Goal: Check status

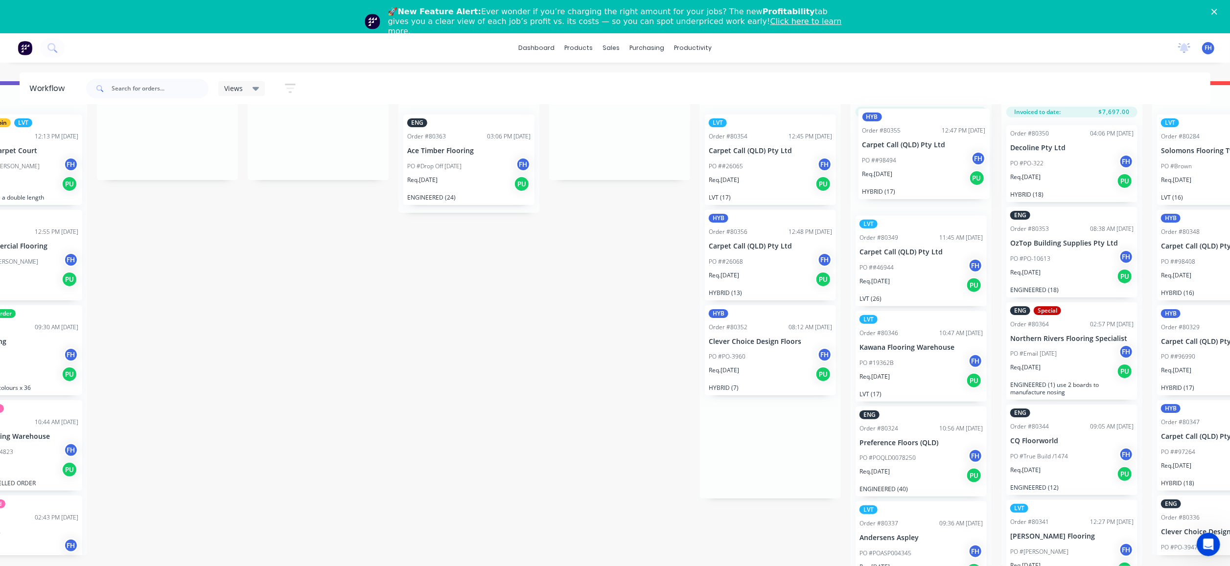
scroll to position [50, 226]
drag, startPoint x: 833, startPoint y: 487, endPoint x: 911, endPoint y: 137, distance: 359.0
click at [913, 150] on div "Submitted 13 Summaries Total order value Invoiced to date To be invoiced Specia…" at bounding box center [654, 323] width 1774 height 485
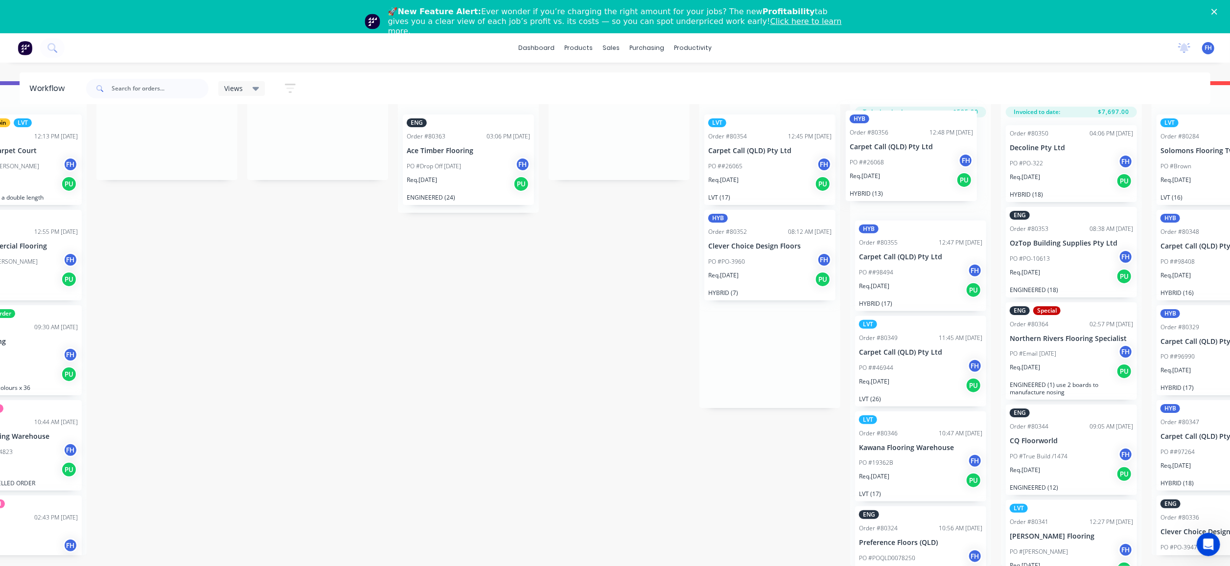
drag, startPoint x: 760, startPoint y: 247, endPoint x: 908, endPoint y: 162, distance: 170.5
click at [908, 162] on div "Submitted 13 Summaries Total order value Invoiced to date To be invoiced Specia…" at bounding box center [654, 323] width 1774 height 485
drag, startPoint x: 838, startPoint y: 114, endPoint x: 842, endPoint y: 118, distance: 6.3
click at [842, 119] on div "Submitted 13 Summaries Total order value Invoiced to date To be invoiced Specia…" at bounding box center [654, 323] width 1774 height 485
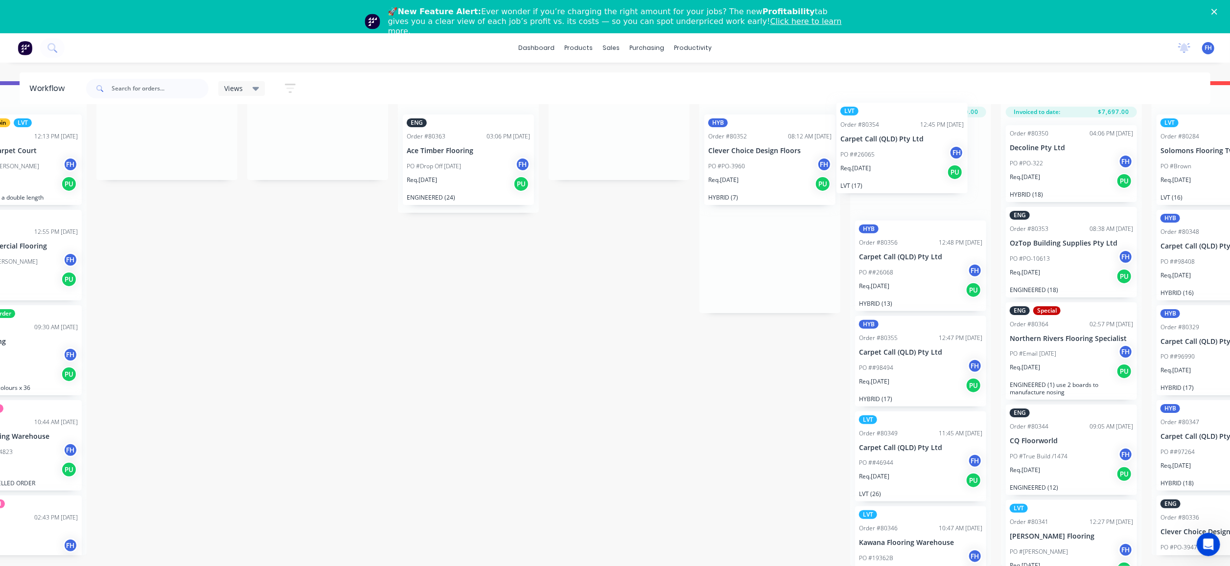
drag, startPoint x: 842, startPoint y: 118, endPoint x: 920, endPoint y: 158, distance: 87.5
click at [920, 158] on div "Submitted 13 Summaries Total order value Invoiced to date To be invoiced Specia…" at bounding box center [654, 323] width 1774 height 485
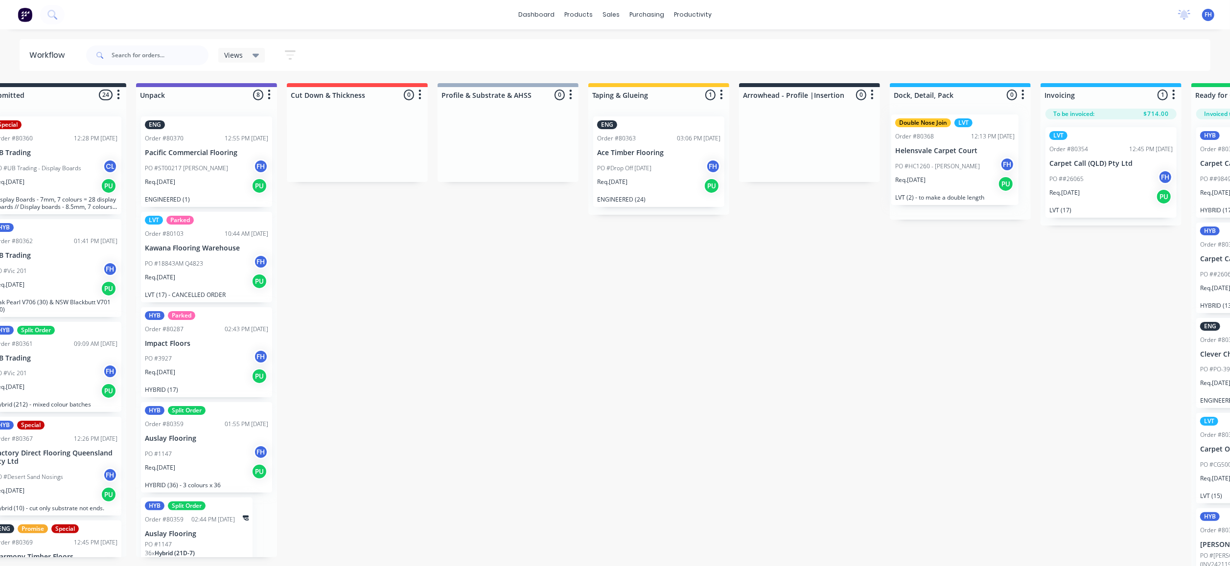
drag, startPoint x: 241, startPoint y: 173, endPoint x: 949, endPoint y: 164, distance: 708.1
click at [954, 169] on div "Submitted 24 Summaries Total order value Invoiced to date To be invoiced Specia…" at bounding box center [844, 325] width 1774 height 485
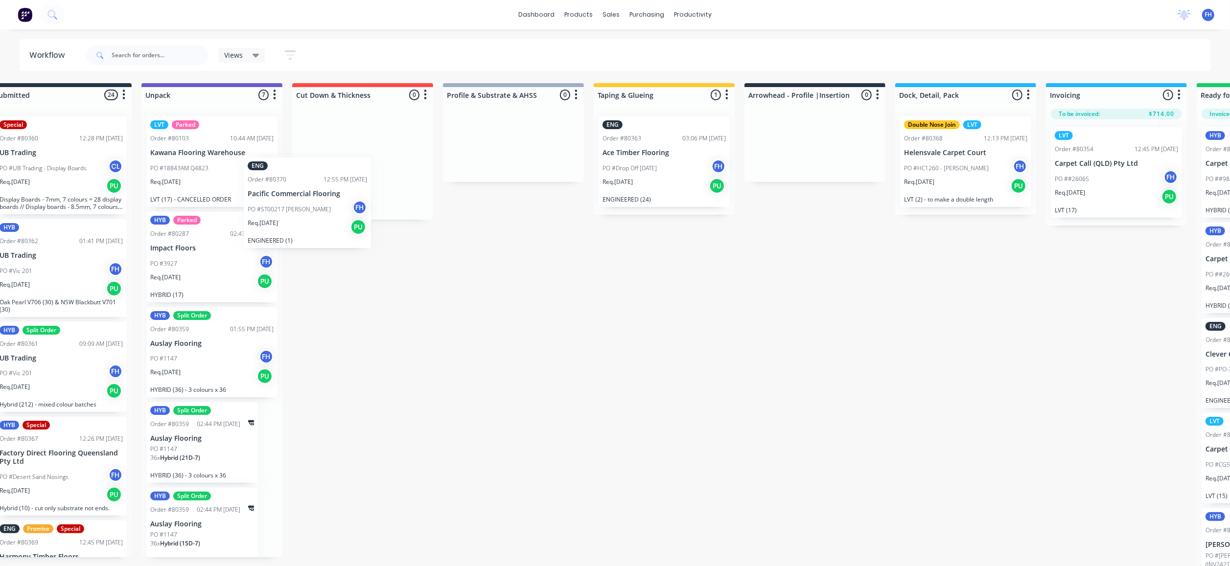
scroll to position [0, 28]
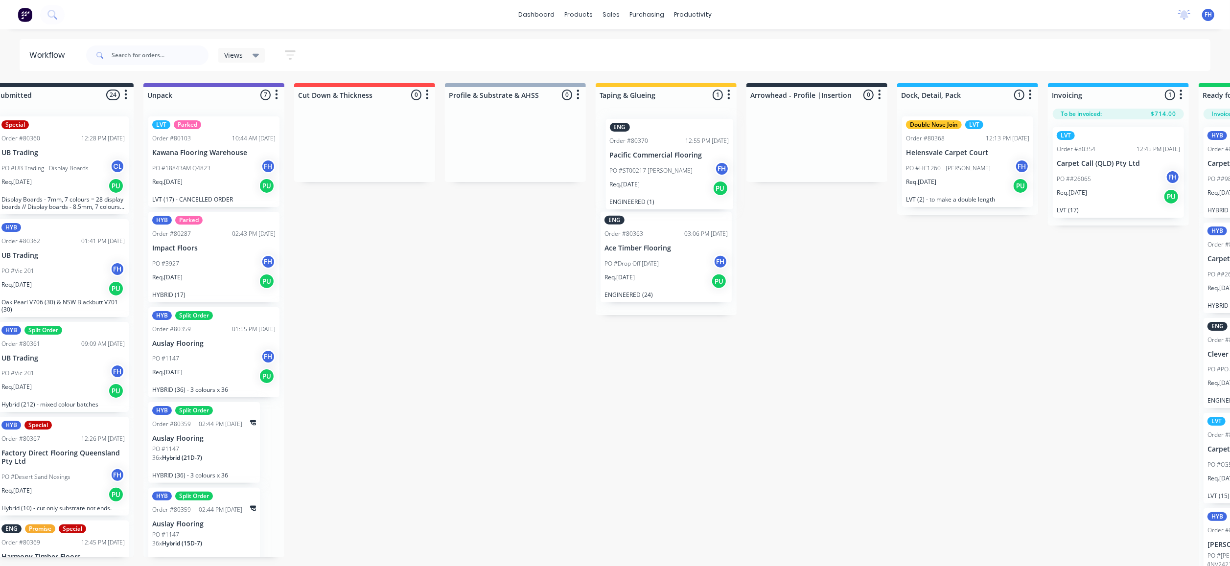
drag, startPoint x: 190, startPoint y: 171, endPoint x: 661, endPoint y: 172, distance: 470.3
click at [663, 173] on div "Submitted 24 Summaries Total order value Invoiced to date To be invoiced Specia…" at bounding box center [851, 325] width 1774 height 485
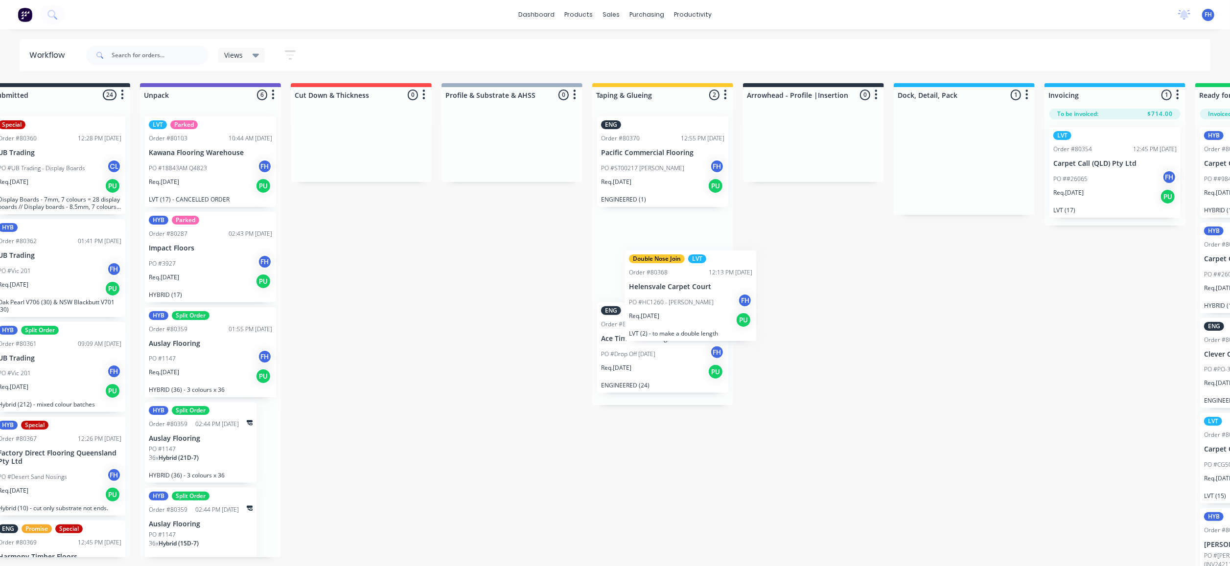
drag, startPoint x: 967, startPoint y: 193, endPoint x: 688, endPoint y: 327, distance: 310.1
click at [688, 329] on div "Submitted 24 Summaries Total order value Invoiced to date To be invoiced Specia…" at bounding box center [848, 325] width 1774 height 485
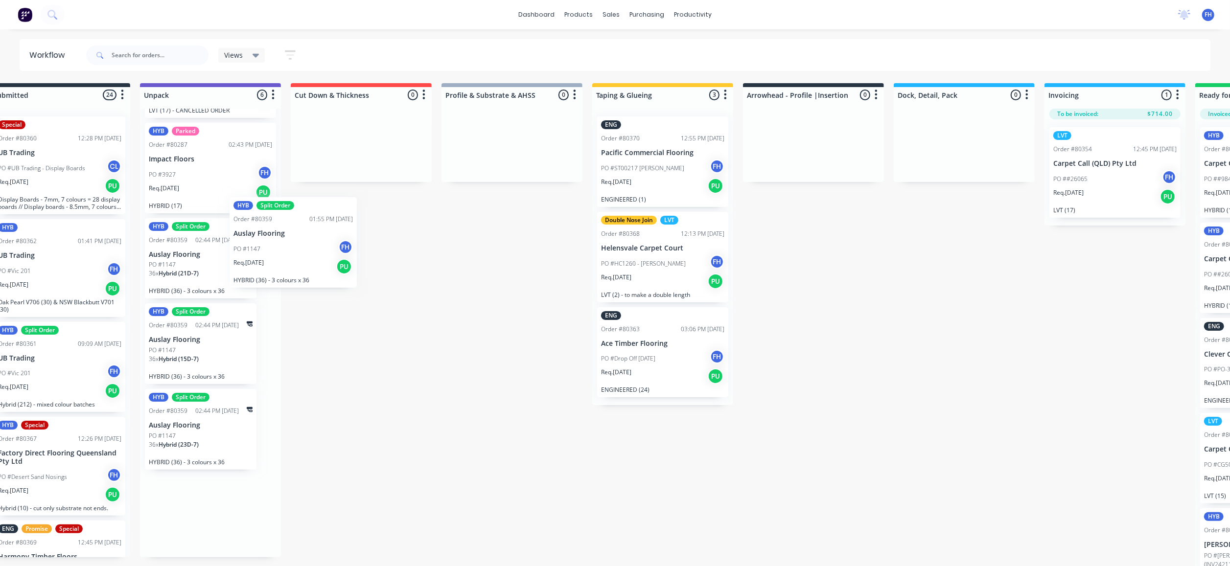
scroll to position [0, 29]
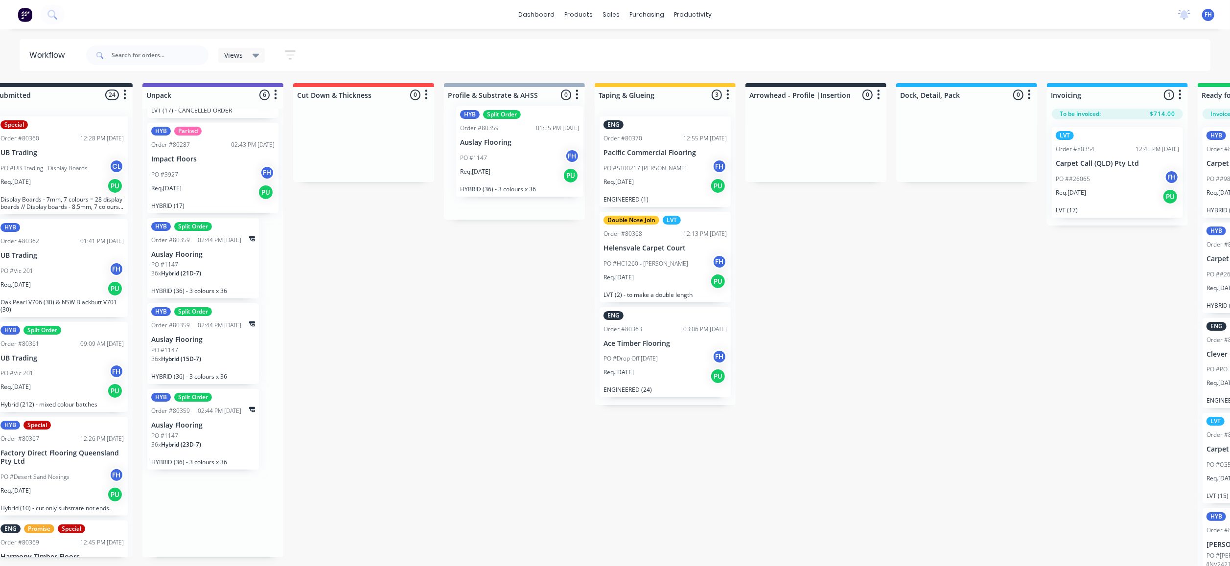
drag, startPoint x: 203, startPoint y: 277, endPoint x: 517, endPoint y: 165, distance: 333.8
click at [517, 165] on div "Submitted 24 Summaries Total order value Invoiced to date To be invoiced Specia…" at bounding box center [850, 325] width 1774 height 485
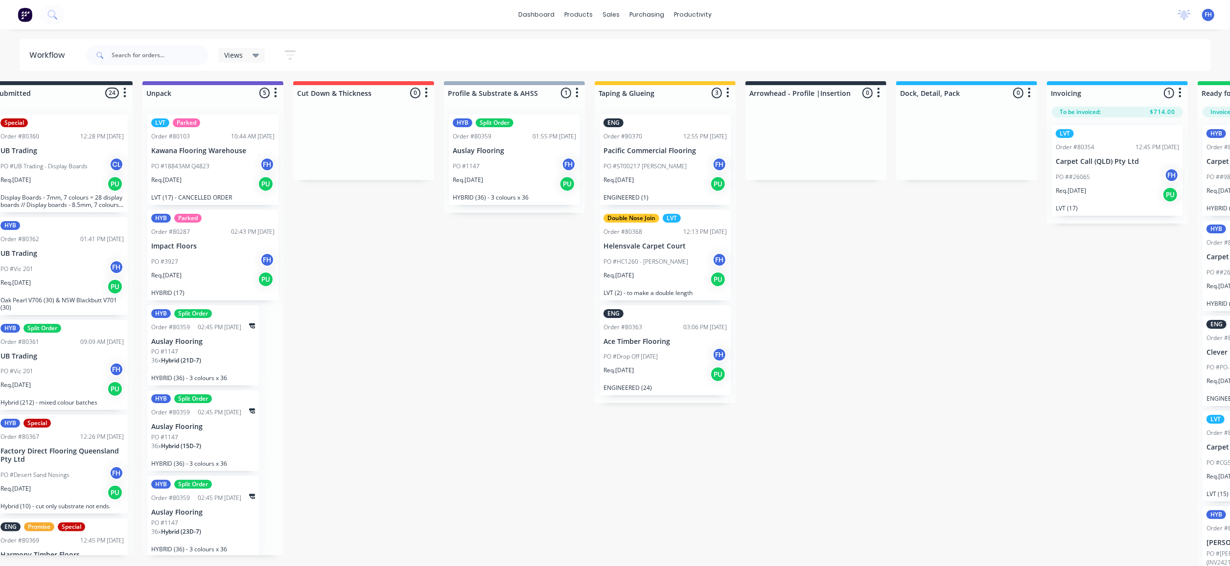
scroll to position [17, 24]
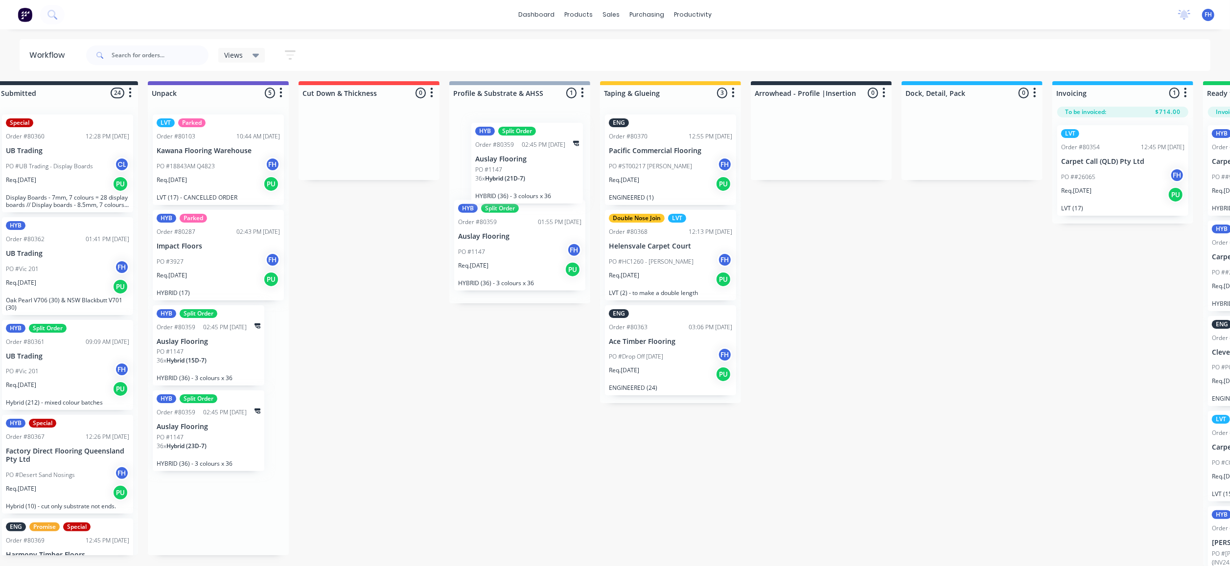
drag, startPoint x: 199, startPoint y: 326, endPoint x: 528, endPoint y: 159, distance: 369.9
click at [528, 159] on div "Submitted 24 Summaries Total order value Invoiced to date To be invoiced Specia…" at bounding box center [856, 323] width 1774 height 485
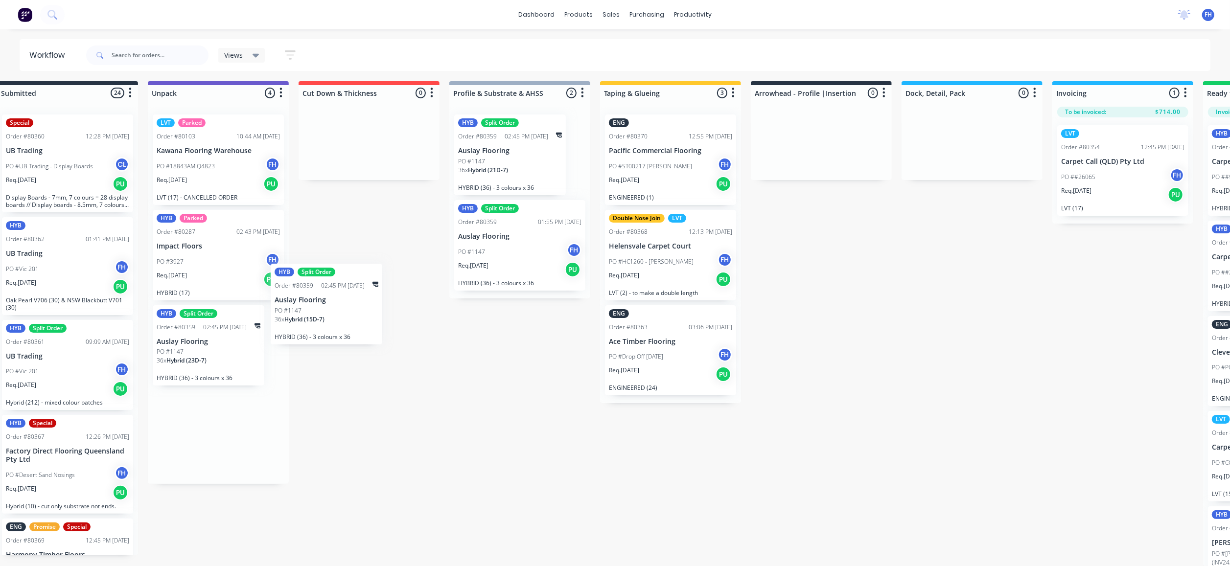
scroll to position [17, 21]
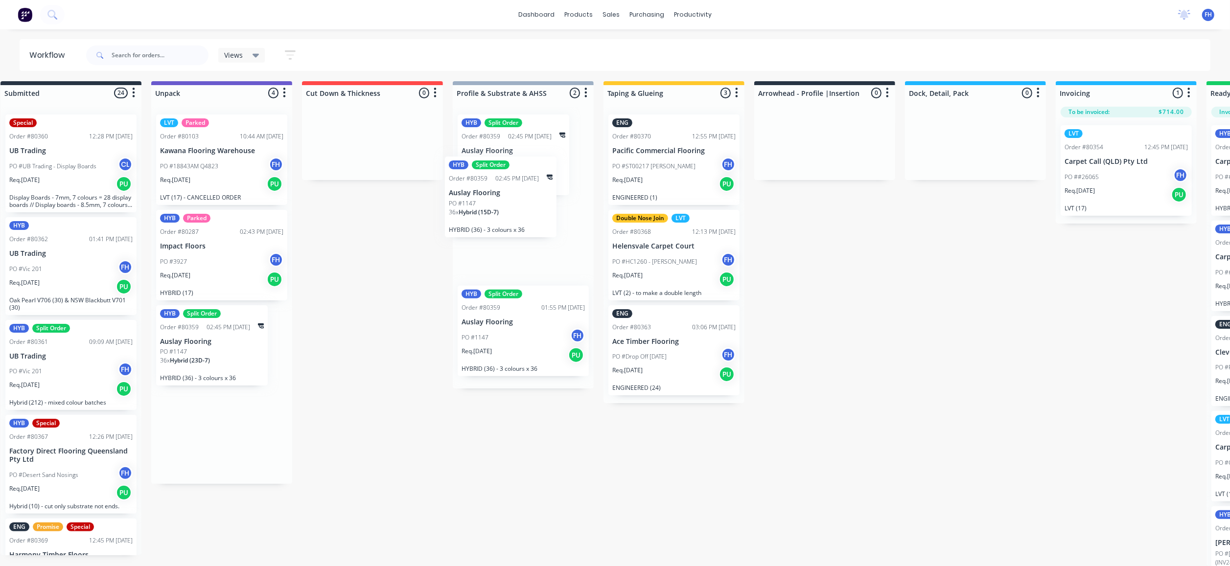
drag, startPoint x: 176, startPoint y: 341, endPoint x: 478, endPoint y: 186, distance: 339.0
click at [478, 188] on div "Submitted 24 Summaries Total order value Invoiced to date To be invoiced Specia…" at bounding box center [859, 323] width 1774 height 485
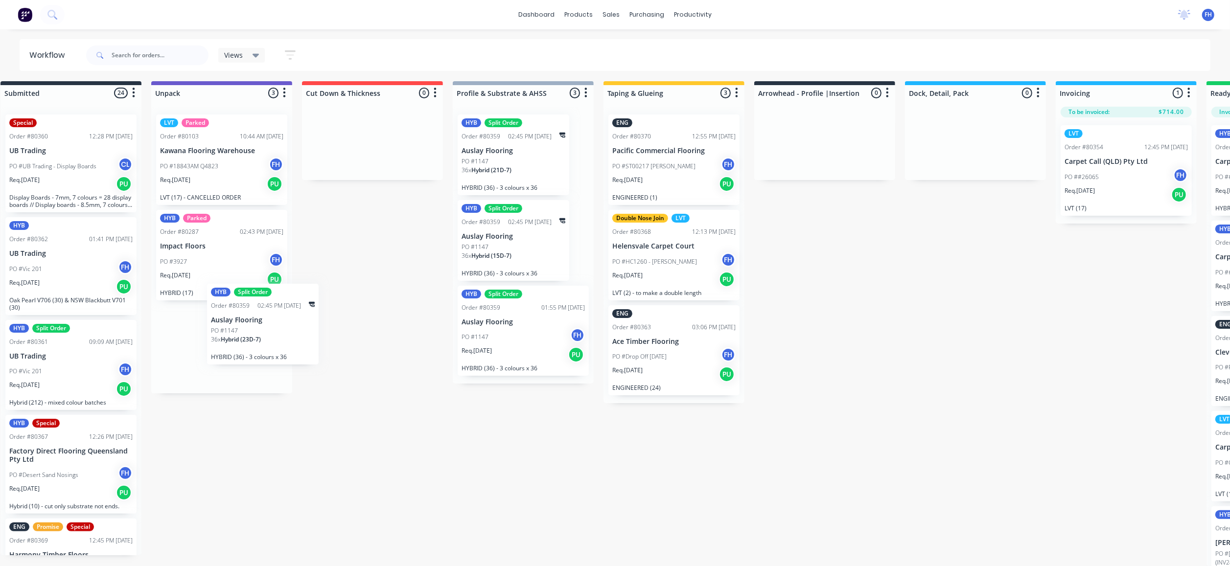
scroll to position [17, 19]
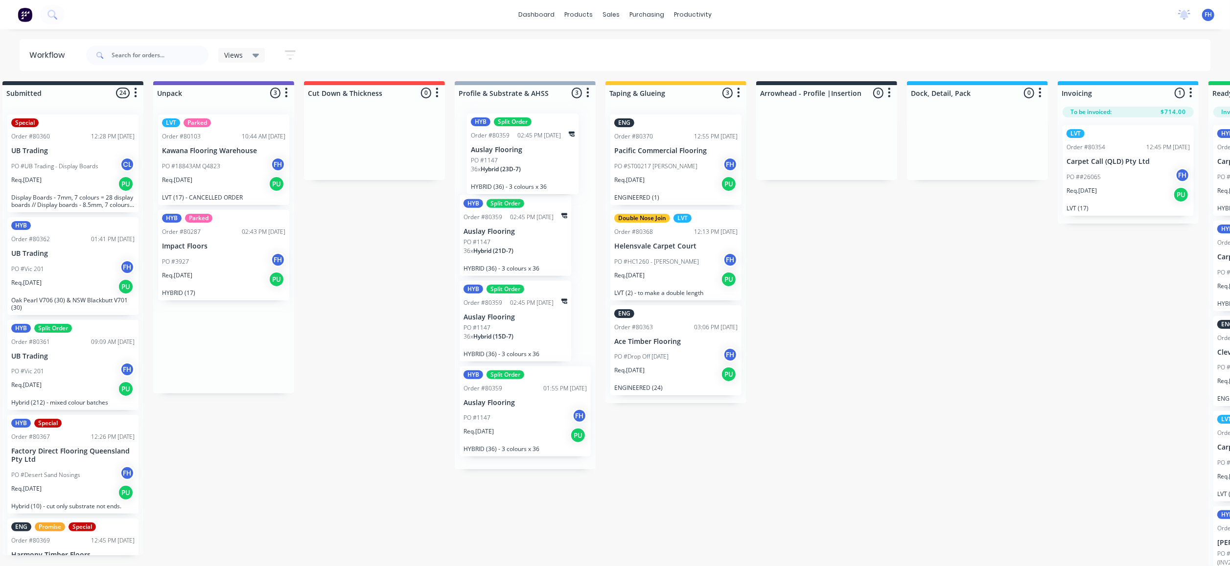
drag, startPoint x: 216, startPoint y: 355, endPoint x: 530, endPoint y: 179, distance: 360.9
click at [530, 179] on div "Submitted 24 Summaries Total order value Invoiced to date To be invoiced Specia…" at bounding box center [861, 323] width 1774 height 485
